Goal: Complete application form

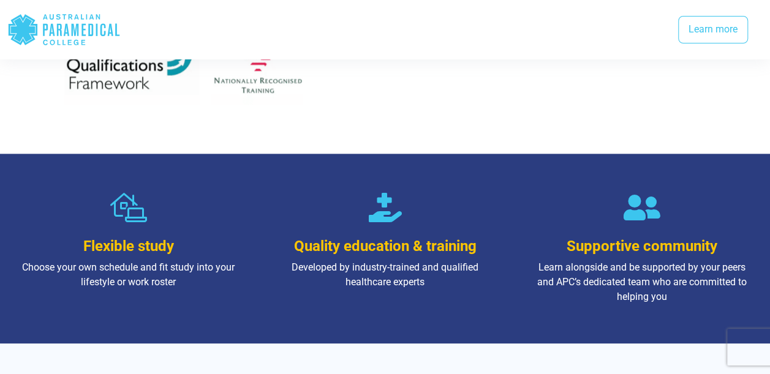
scroll to position [735, 0]
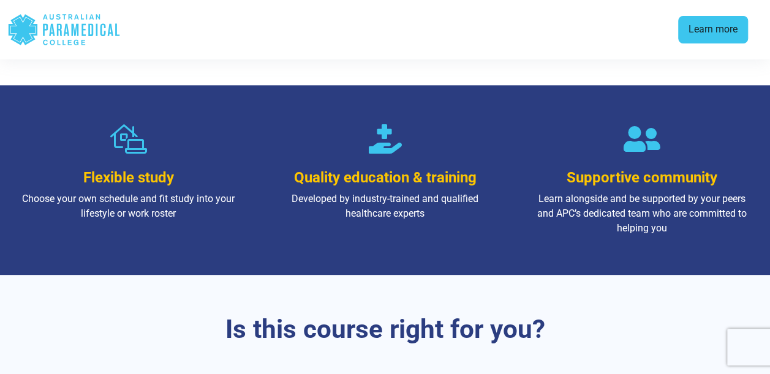
click at [738, 27] on link "Learn more" at bounding box center [713, 30] width 70 height 28
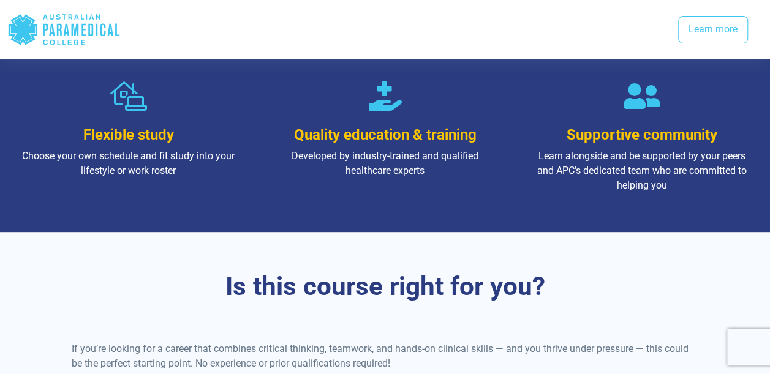
scroll to position [639, 0]
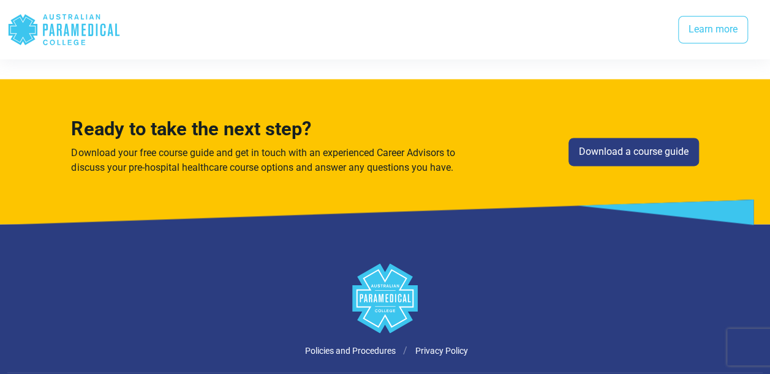
scroll to position [3059, 0]
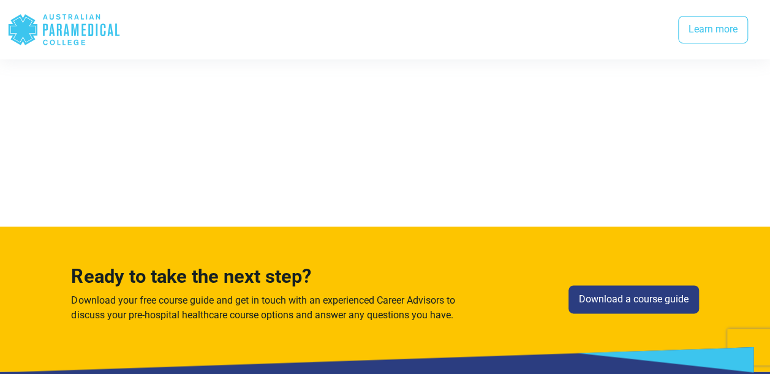
click at [54, 33] on icon ".logo-horizontal-c1{fill:#3CC5EE;} .logo-horizontal-c3{fill:#3CC5EE;} .logo-hor…" at bounding box center [63, 30] width 113 height 40
click at [23, 29] on polygon "Australian Paramedical College" at bounding box center [23, 29] width 29 height 31
